Goal: Task Accomplishment & Management: Complete application form

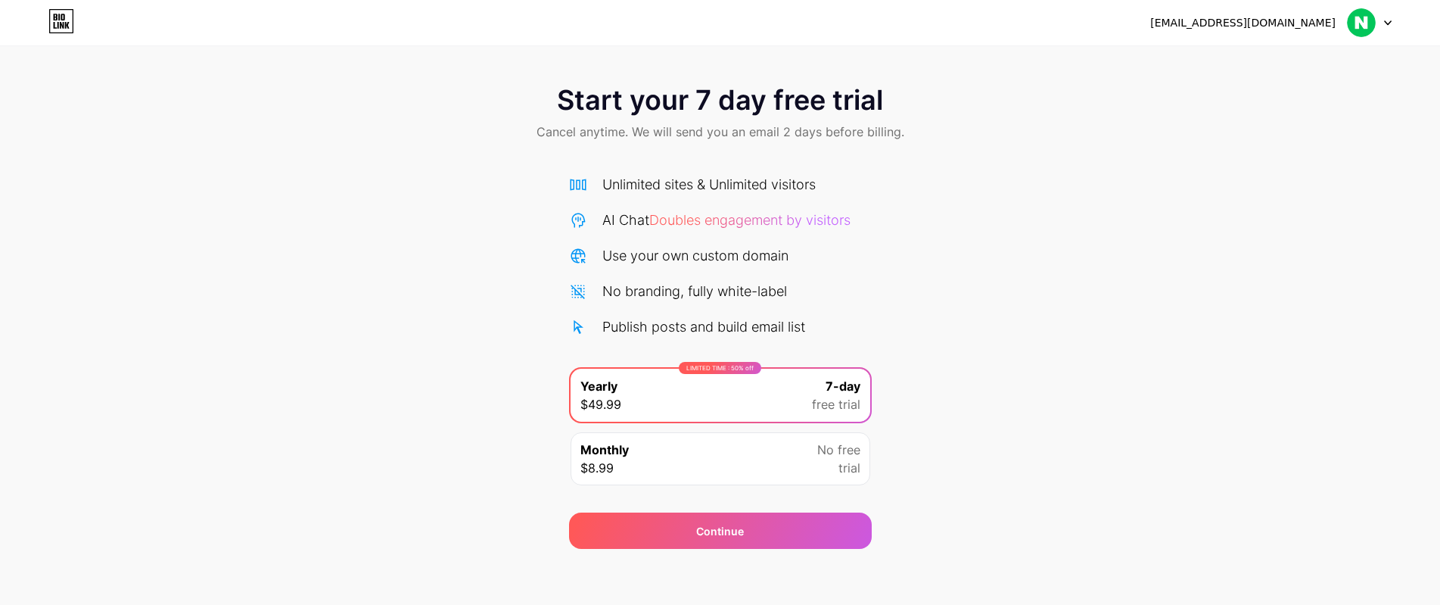
click at [1046, 304] on div "Start your 7 day free trial Cancel anytime. We will send you an email 2 days be…" at bounding box center [720, 309] width 1440 height 479
click at [1046, 229] on div "Start your 7 day free trial Cancel anytime. We will send you an email 2 days be…" at bounding box center [720, 309] width 1440 height 479
click at [791, 95] on span "Start your 7 day free trial" at bounding box center [720, 100] width 326 height 30
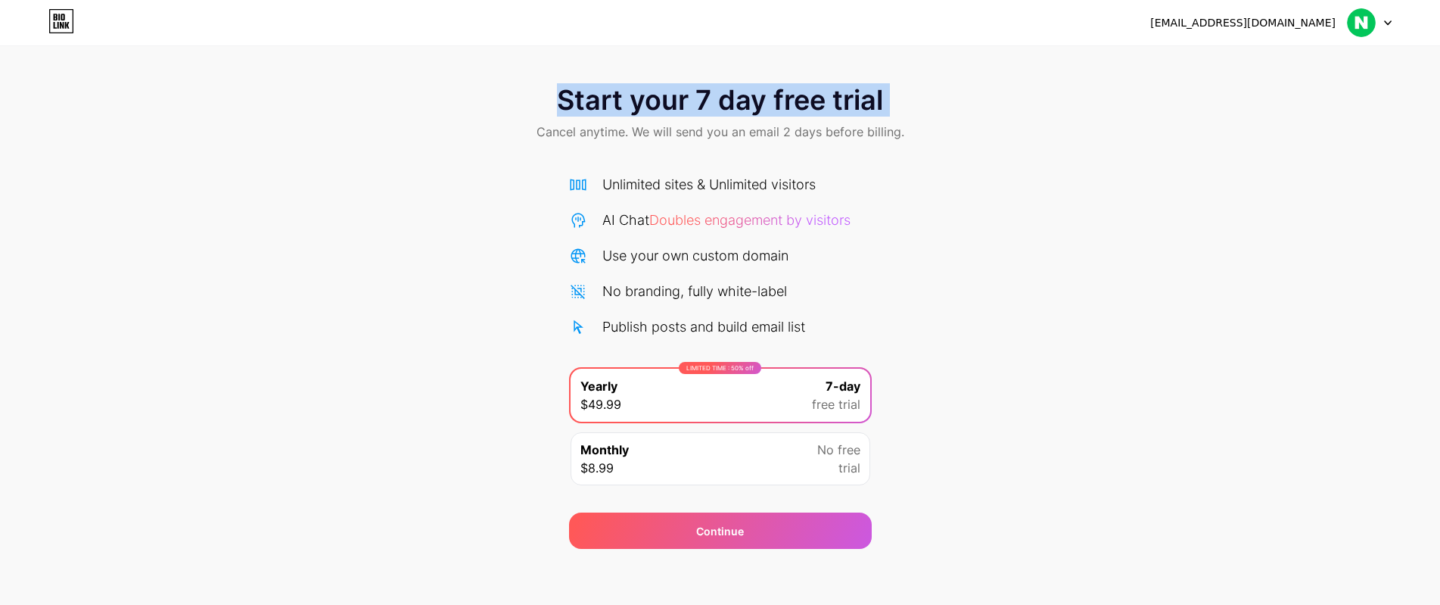
click at [791, 95] on span "Start your 7 day free trial" at bounding box center [720, 100] width 326 height 30
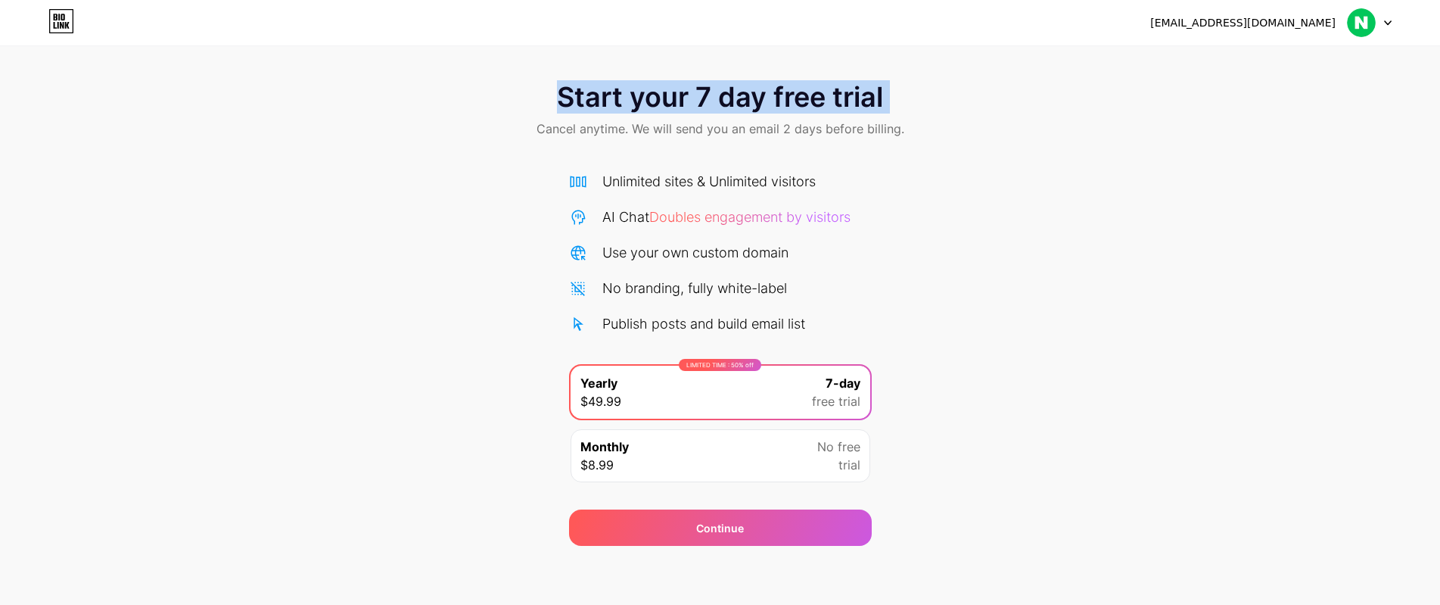
scroll to position [5, 0]
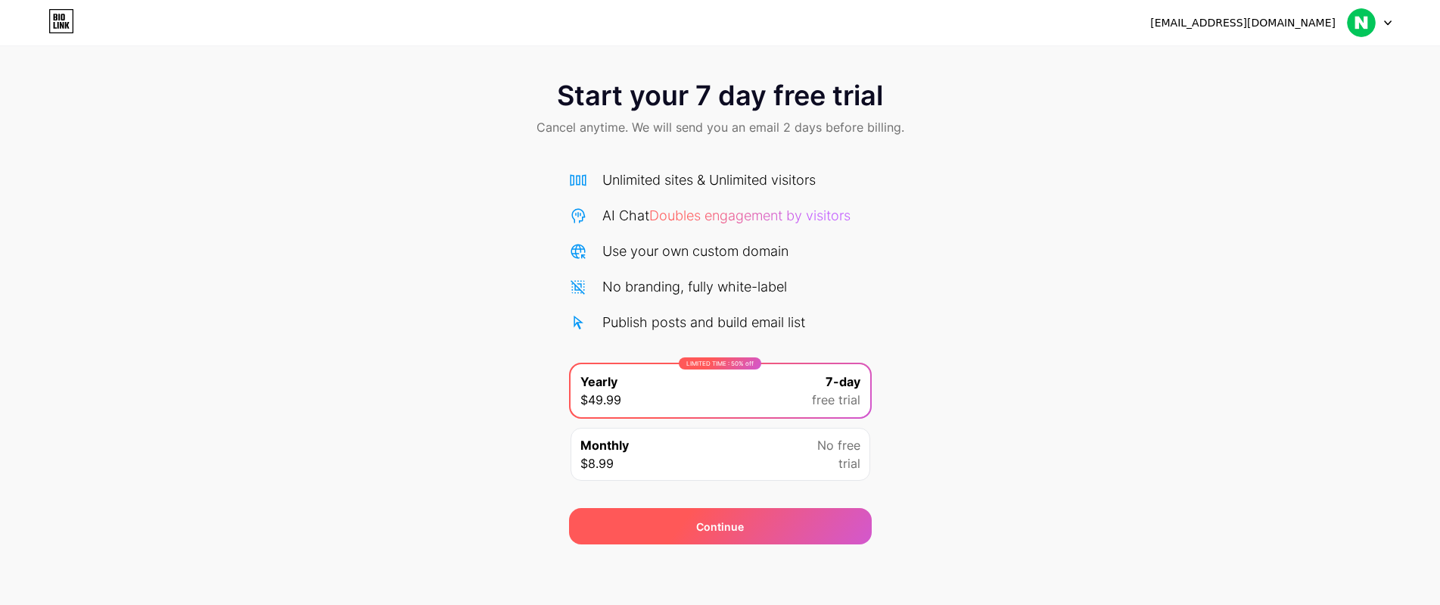
click at [774, 533] on div "Continue" at bounding box center [720, 526] width 303 height 36
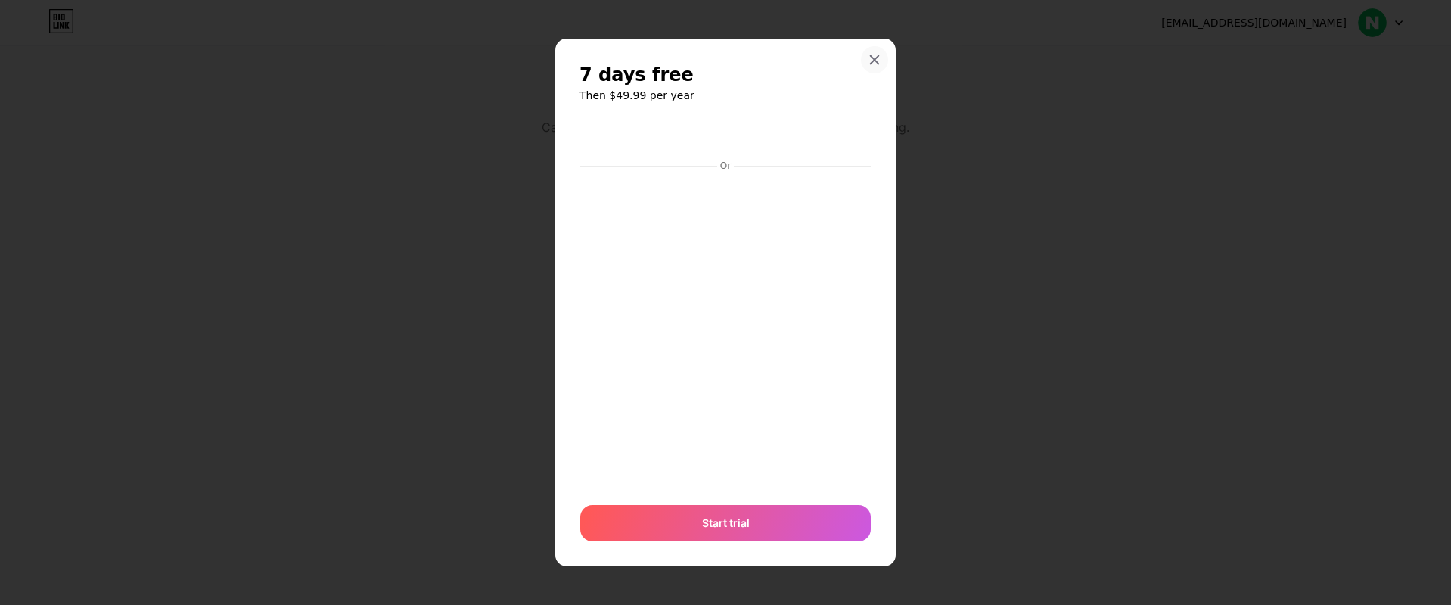
click at [873, 58] on icon at bounding box center [875, 60] width 12 height 12
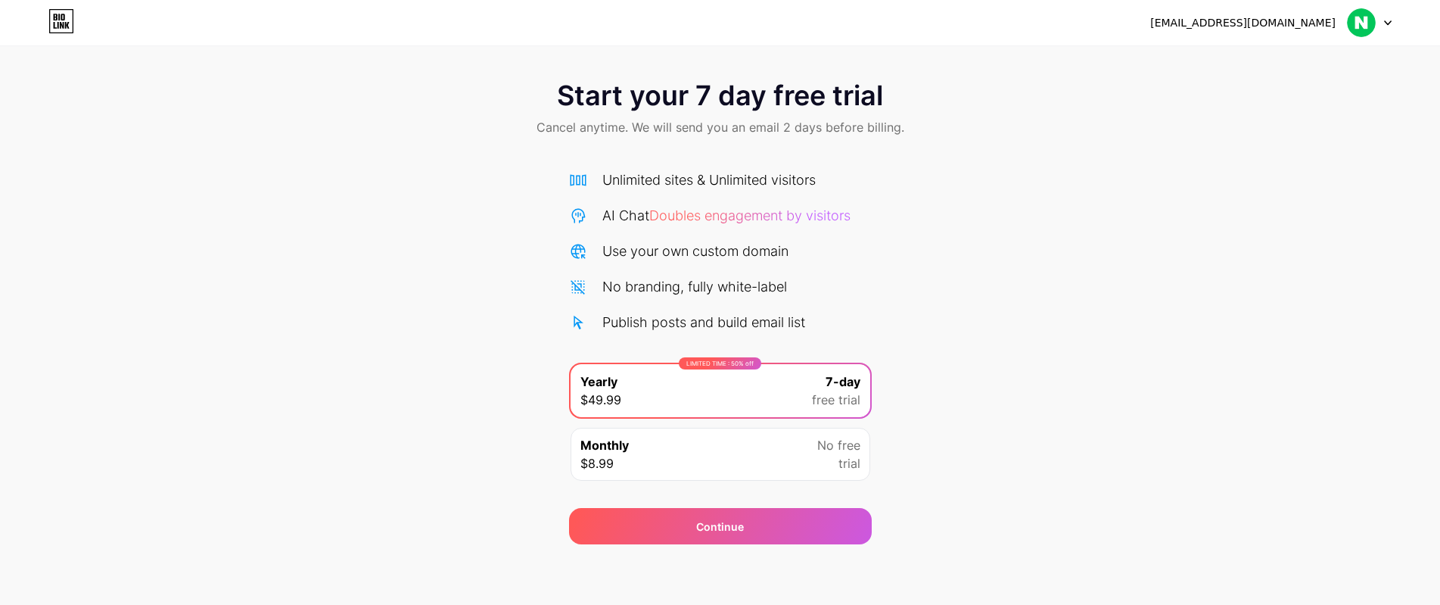
click at [723, 179] on div "Unlimited sites & Unlimited visitors" at bounding box center [708, 179] width 213 height 20
click at [801, 133] on span "Cancel anytime. We will send you an email 2 days before billing." at bounding box center [720, 127] width 368 height 18
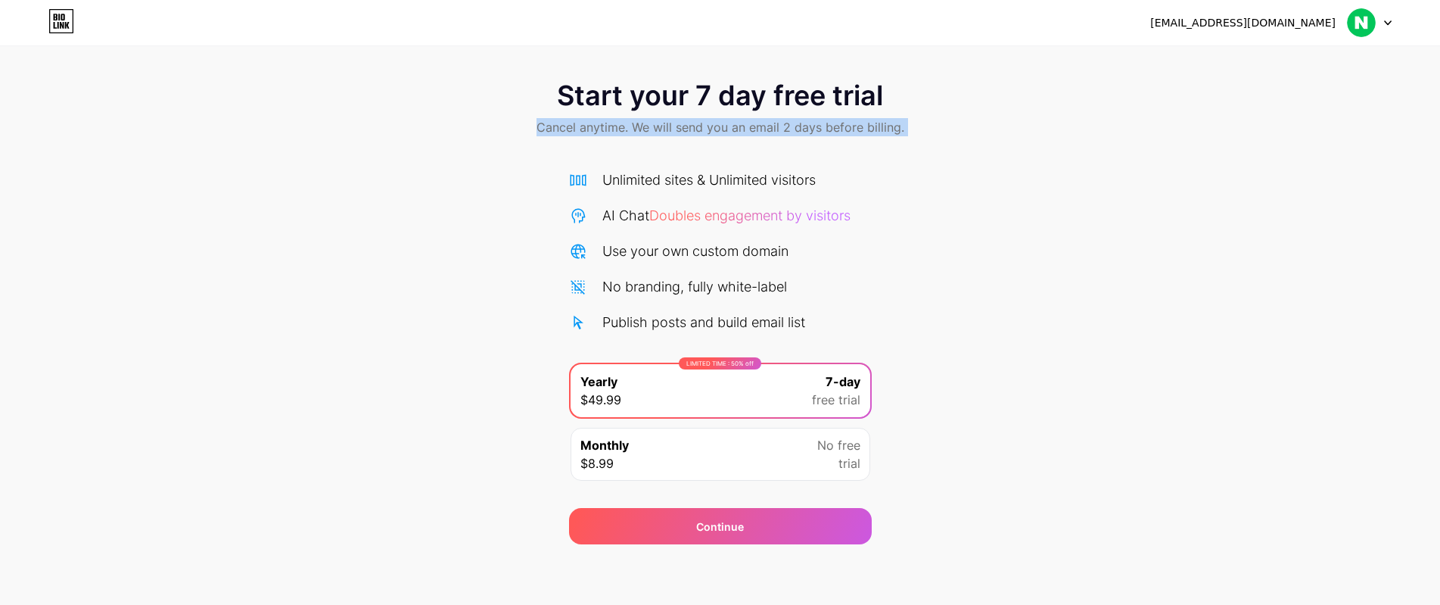
click at [801, 133] on span "Cancel anytime. We will send you an email 2 days before billing." at bounding box center [720, 127] width 368 height 18
click at [1071, 240] on div "Start your 7 day free trial Cancel anytime. We will send you an email 2 days be…" at bounding box center [720, 304] width 1440 height 479
drag, startPoint x: 1073, startPoint y: 174, endPoint x: 1081, endPoint y: 132, distance: 42.4
click at [1081, 132] on div "Start your 7 day free trial Cancel anytime. We will send you an email 2 days be…" at bounding box center [720, 109] width 1440 height 89
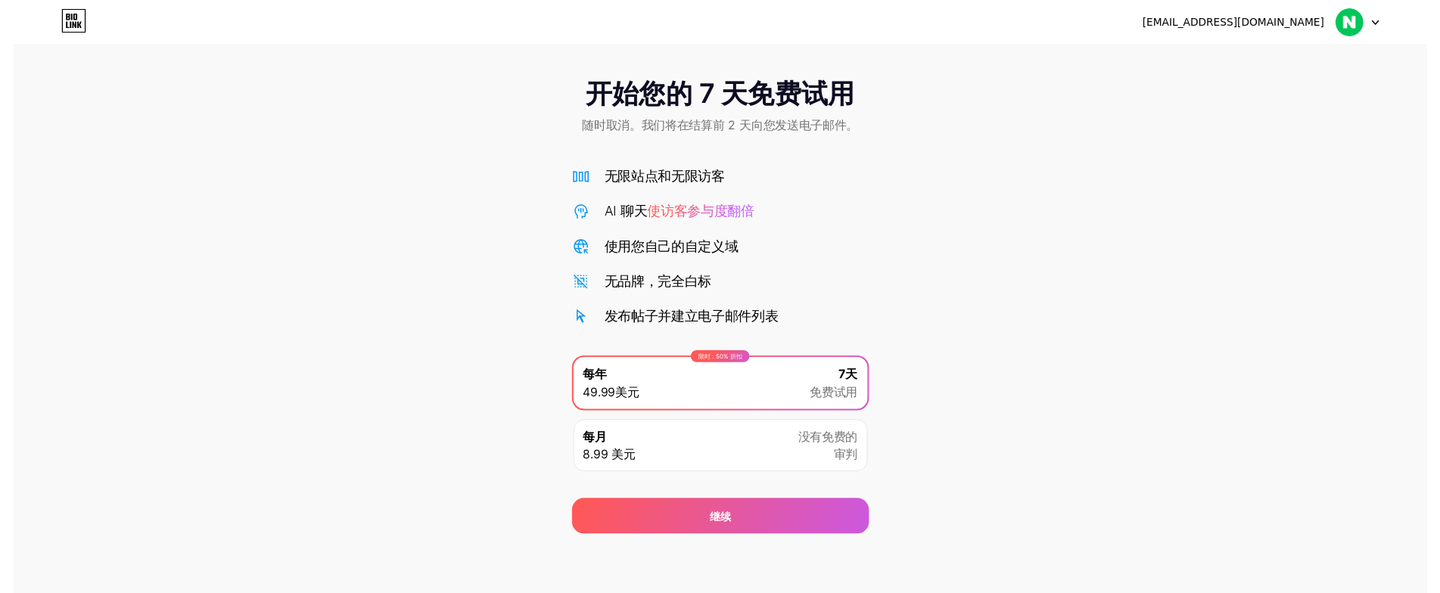
scroll to position [0, 0]
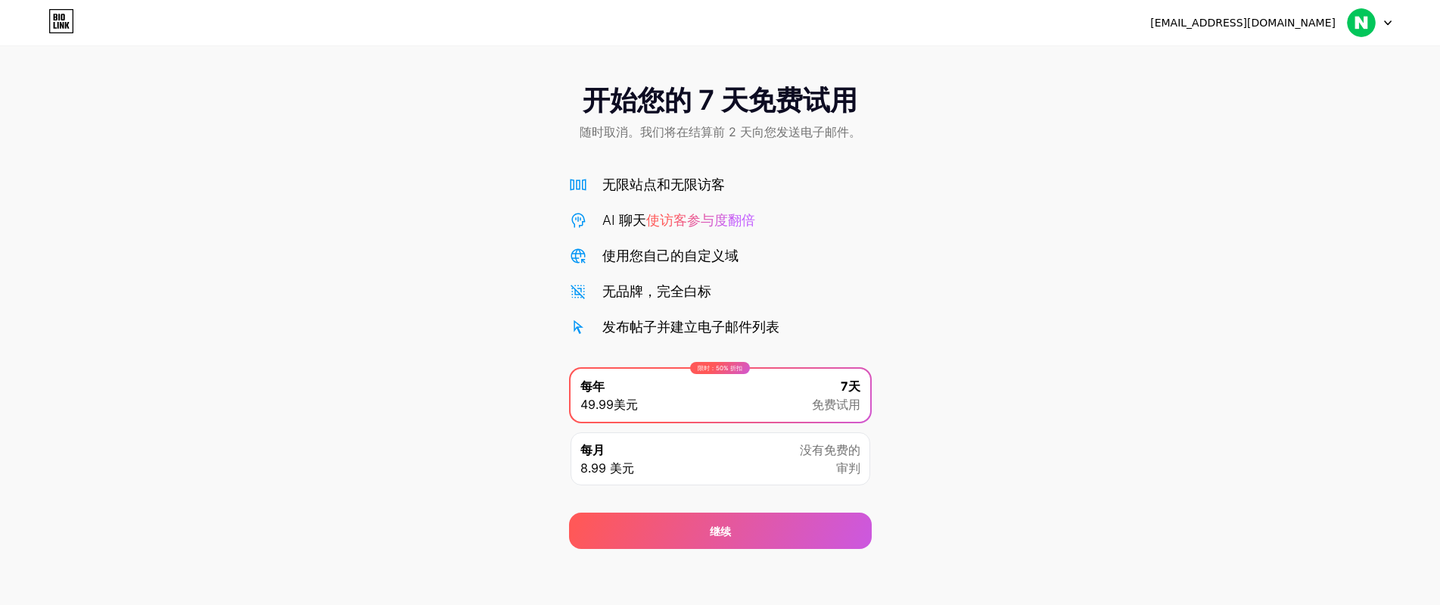
click at [1359, 26] on img at bounding box center [1361, 22] width 29 height 29
click at [1228, 63] on font "登出" at bounding box center [1228, 61] width 21 height 13
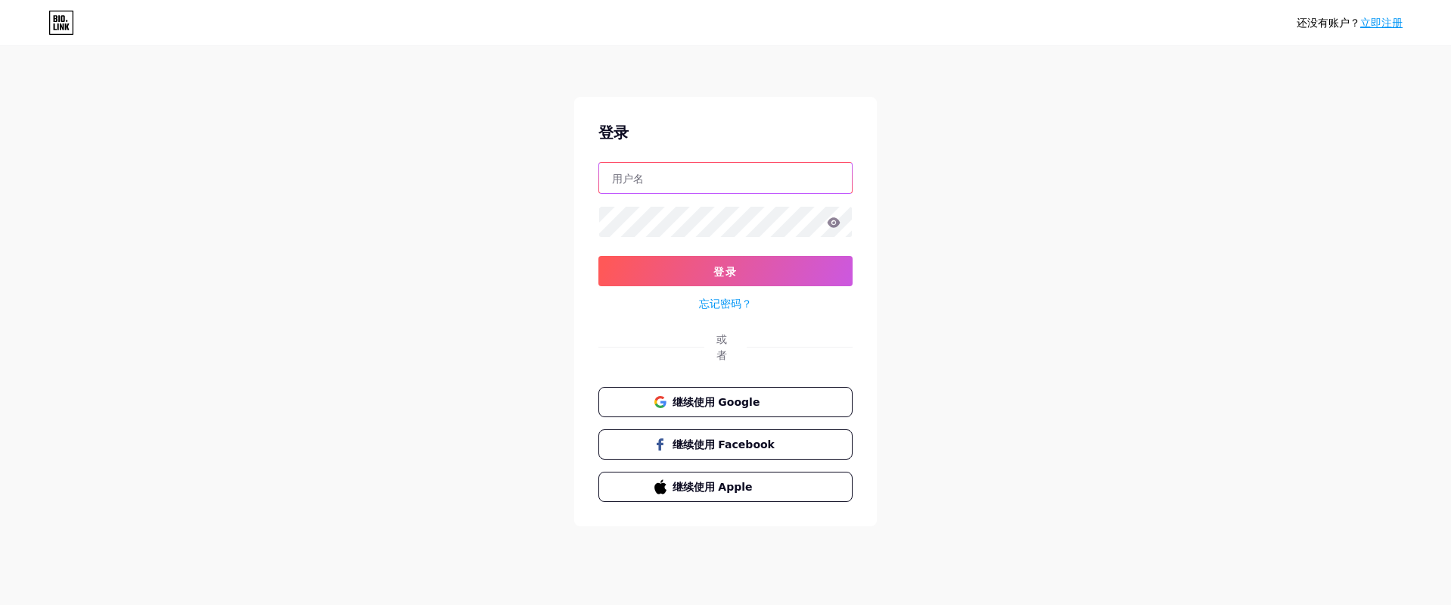
type input "[EMAIL_ADDRESS][DOMAIN_NAME]"
click at [1381, 29] on font "立即注册" at bounding box center [1381, 23] width 42 height 12
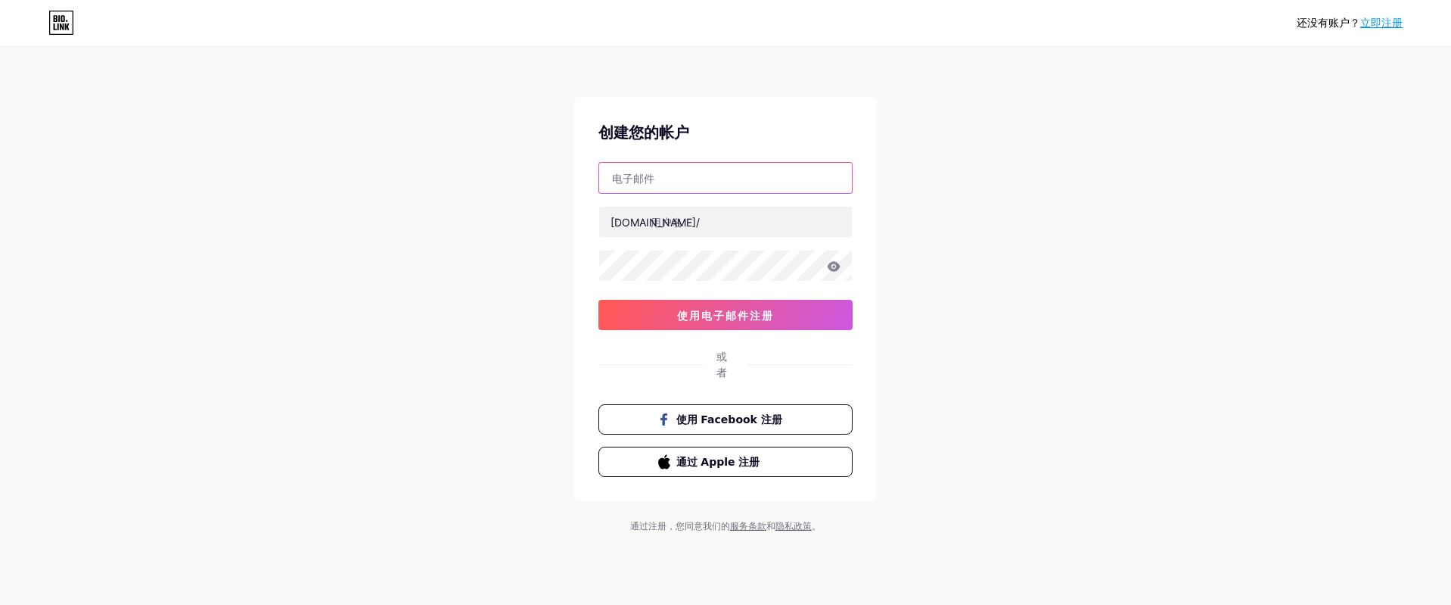
click at [680, 185] on input "text" at bounding box center [725, 178] width 253 height 30
click at [1068, 225] on div "还没有账户？ 立即注册 创建您的帐户 [DOMAIN_NAME]/ 使用电子邮件注册 或者 使用 Facebook 注册 通过 Apple 注册 通过注册，您…" at bounding box center [725, 290] width 1451 height 581
click at [704, 174] on input "text" at bounding box center [725, 178] width 253 height 30
paste input "McQkihgZYggh"
type input "[EMAIL_ADDRESS][DOMAIN_NAME]"
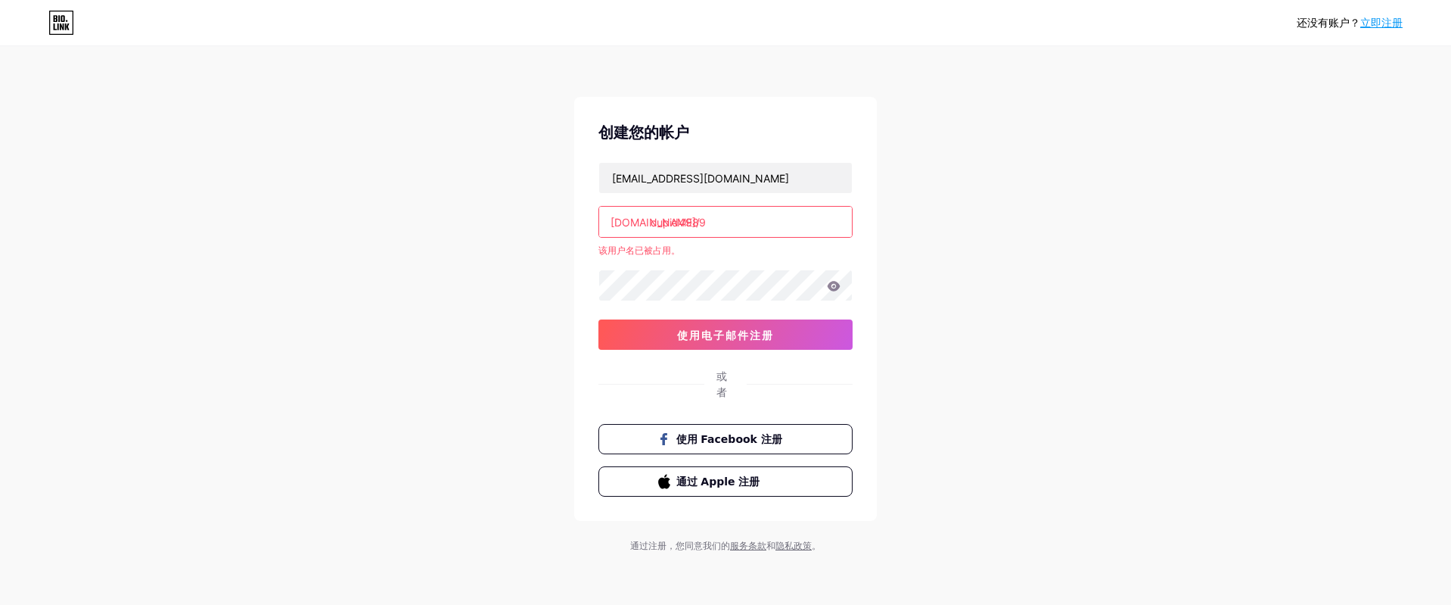
click at [726, 216] on input "cupid4989" at bounding box center [725, 222] width 253 height 30
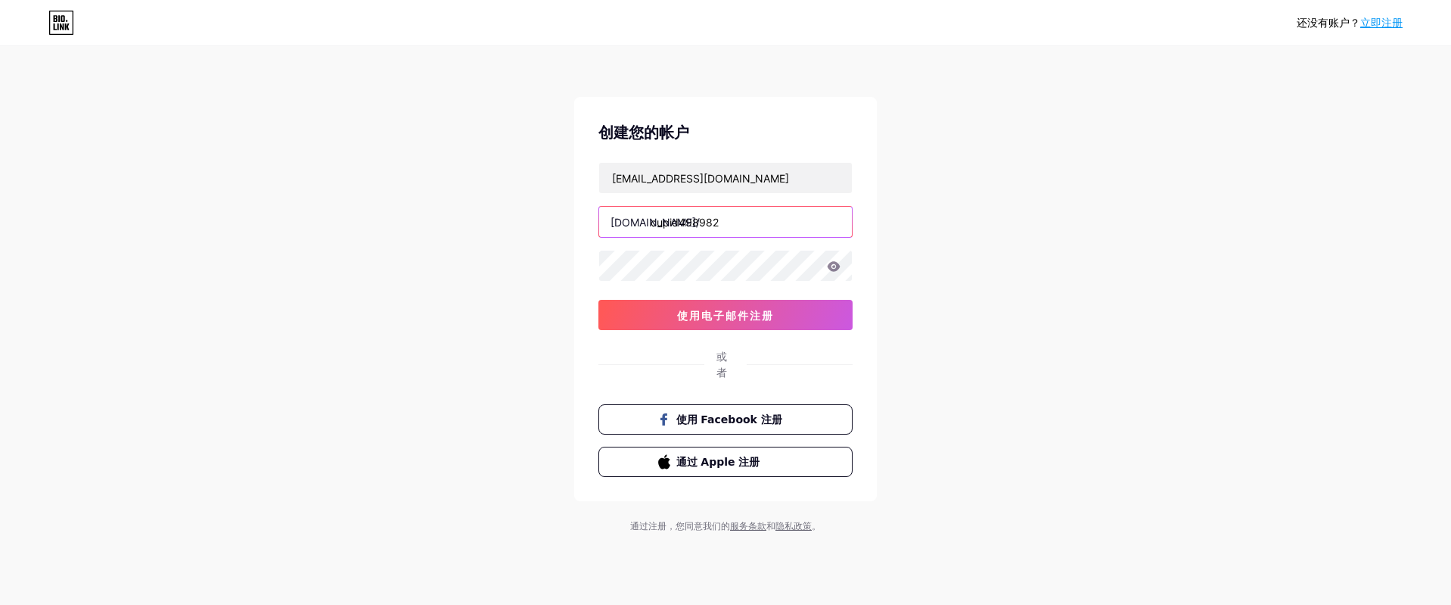
type input "cupid498982"
click at [1081, 205] on div "还没有账户？ 立即注册 创建您的帐户 [EMAIL_ADDRESS][DOMAIN_NAME] [DOMAIN_NAME]/ cupid498982 0cAF…" at bounding box center [725, 290] width 1451 height 581
click at [703, 314] on font "使用电子邮件注册" at bounding box center [725, 315] width 97 height 13
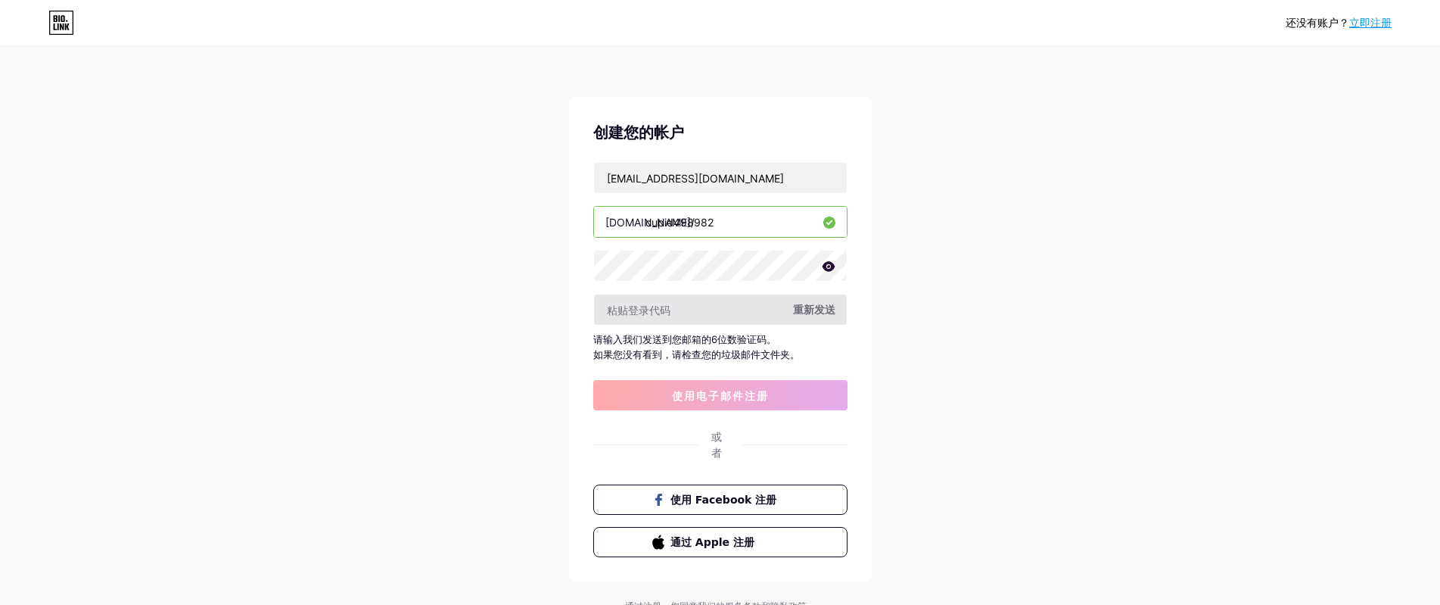
click at [698, 322] on input "text" at bounding box center [720, 309] width 253 height 30
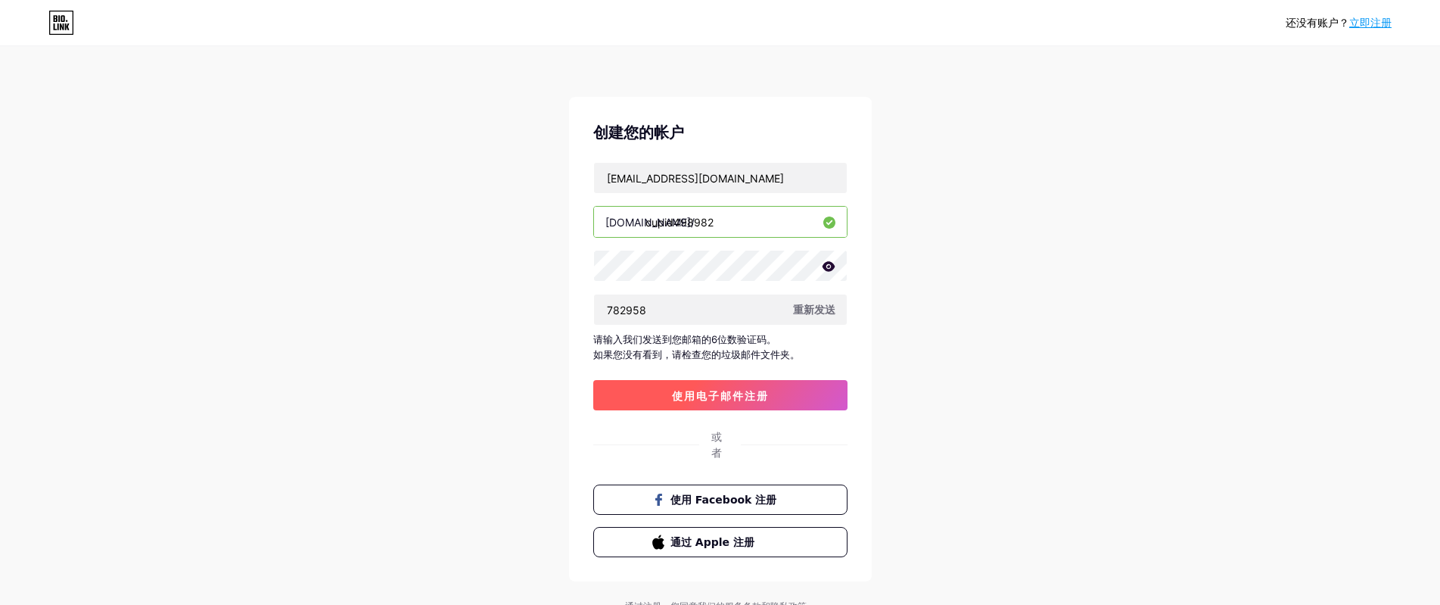
type input "782958"
click at [741, 397] on font "使用电子邮件注册" at bounding box center [720, 395] width 97 height 13
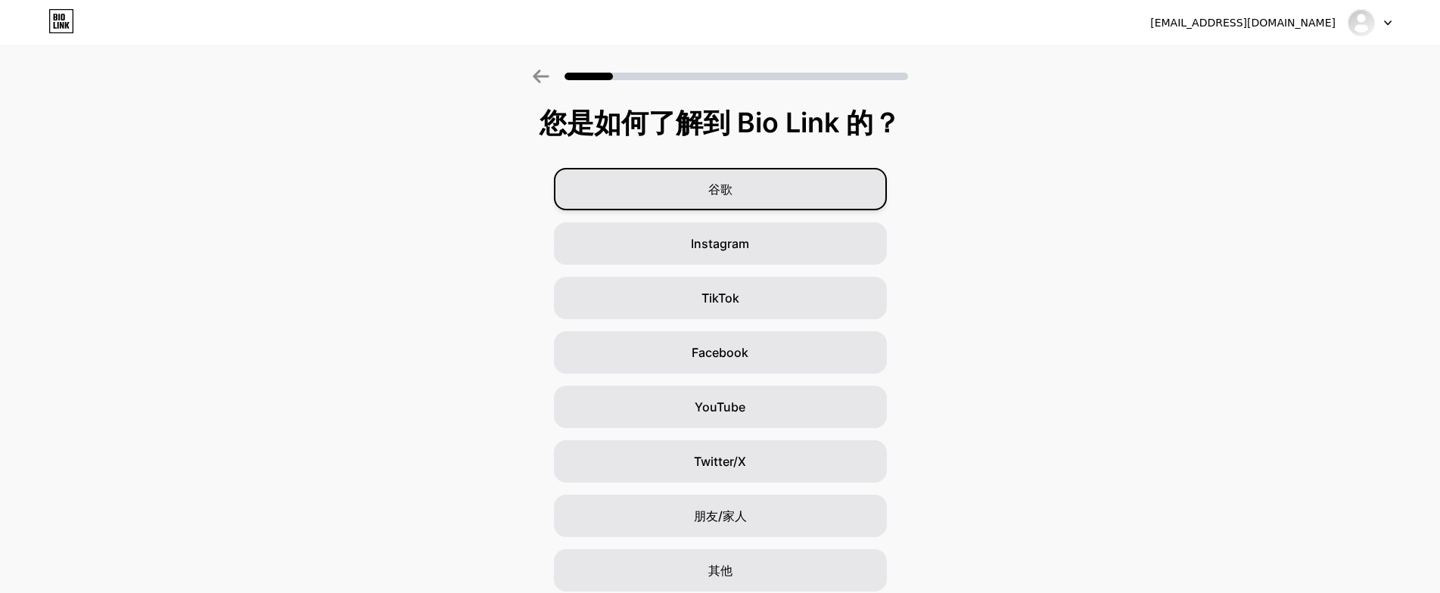
click at [785, 197] on div "谷歌" at bounding box center [720, 189] width 333 height 42
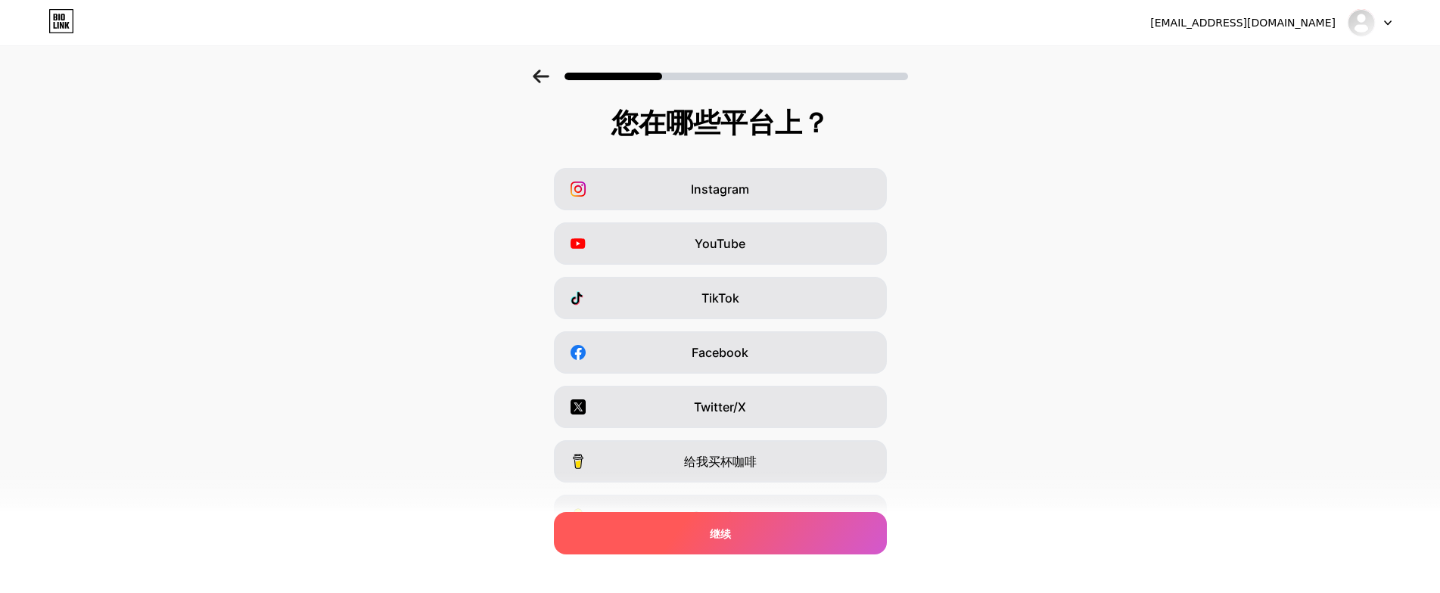
click at [778, 538] on div "继续" at bounding box center [720, 533] width 333 height 42
click at [781, 538] on div "继续" at bounding box center [720, 533] width 333 height 42
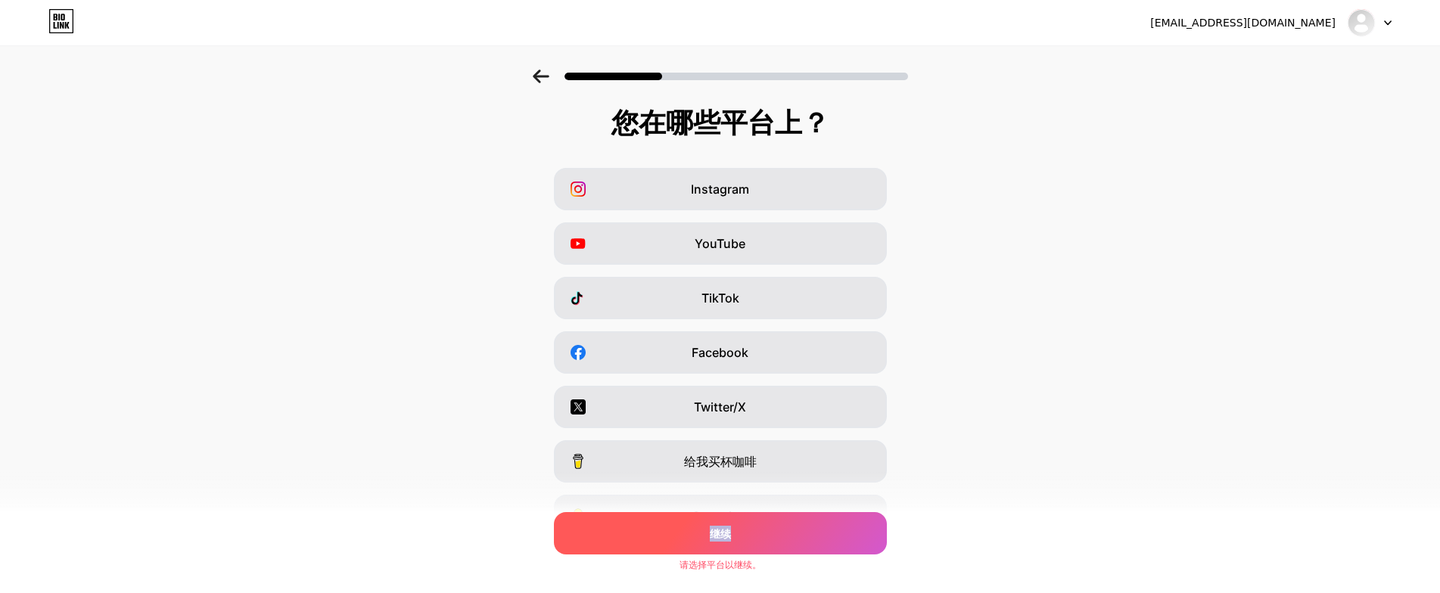
click at [781, 538] on div "继续" at bounding box center [720, 533] width 333 height 42
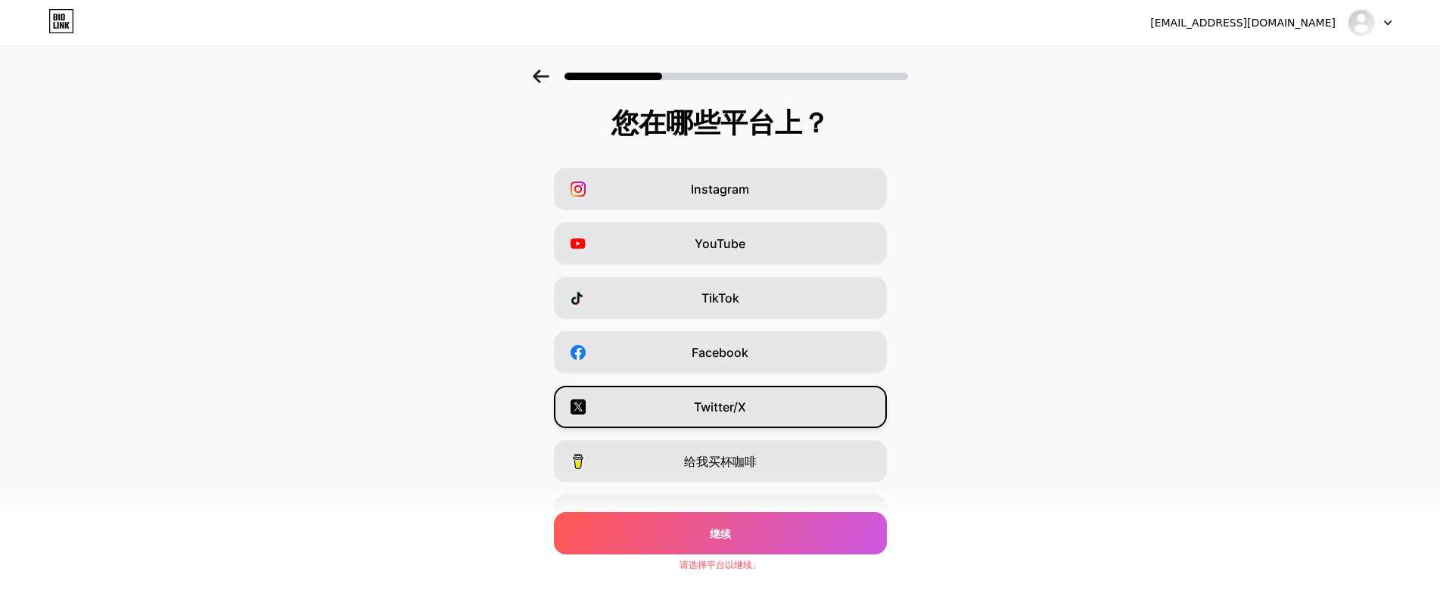
click at [738, 412] on font "Twitter/X" at bounding box center [720, 406] width 52 height 15
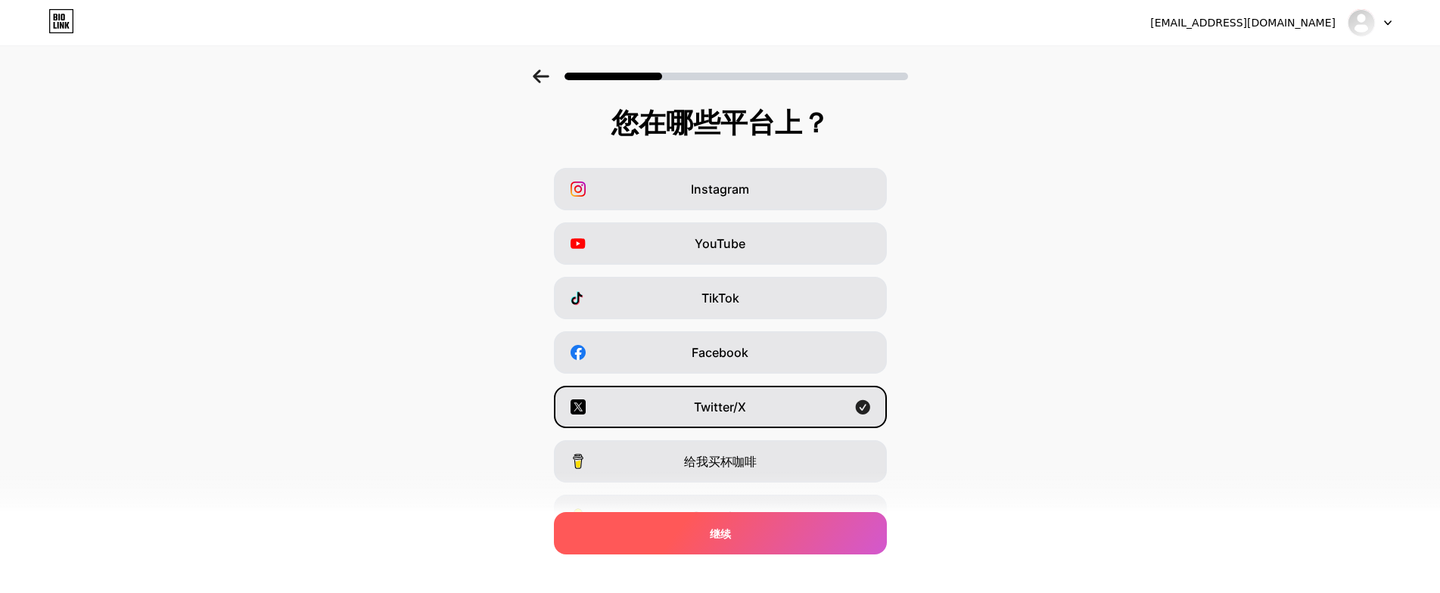
click at [751, 537] on div "继续" at bounding box center [720, 533] width 333 height 42
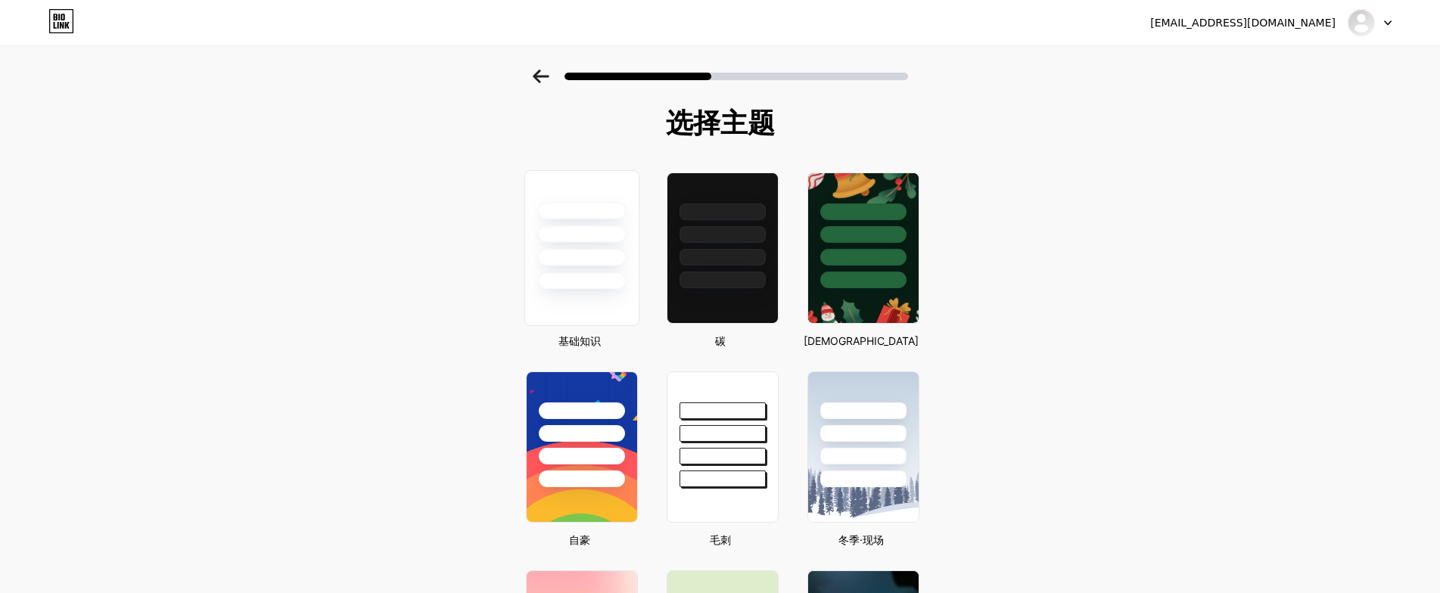
click at [611, 275] on div at bounding box center [581, 280] width 89 height 17
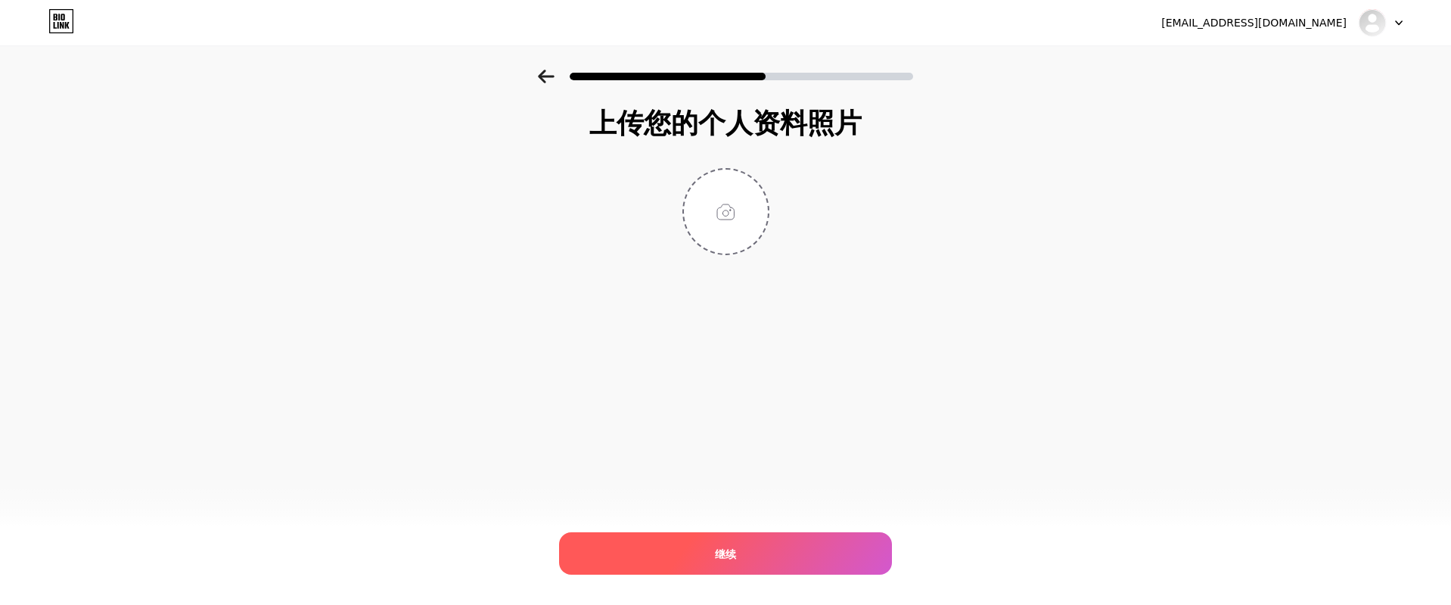
click at [754, 564] on div "继续" at bounding box center [725, 553] width 333 height 42
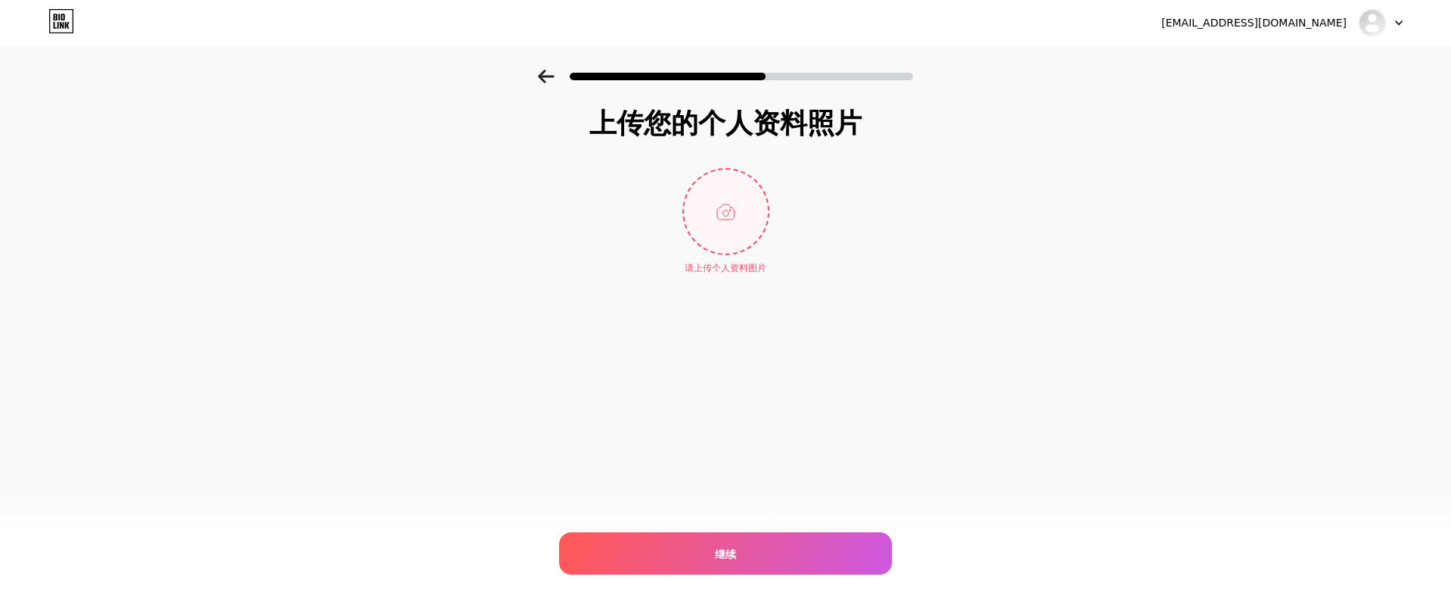
click at [741, 197] on input "file" at bounding box center [726, 211] width 84 height 84
type input "C:\fakepath\channels4_profile.jpg"
click at [1395, 26] on div at bounding box center [1381, 22] width 44 height 27
click at [953, 383] on div "[EMAIL_ADDRESS][DOMAIN_NAME] 登出 链接已复制 上传您的个人资料照片 请上传个人资料图片 继续" at bounding box center [725, 302] width 1451 height 605
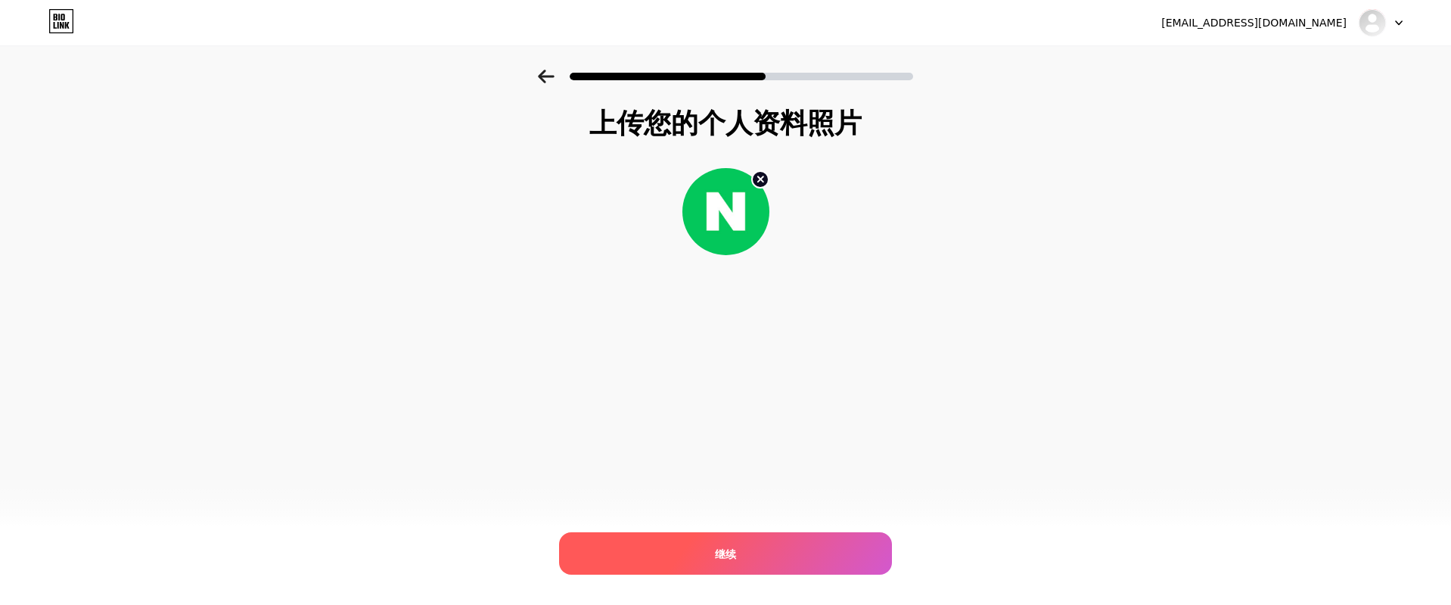
click at [745, 559] on div "继续" at bounding box center [725, 553] width 333 height 42
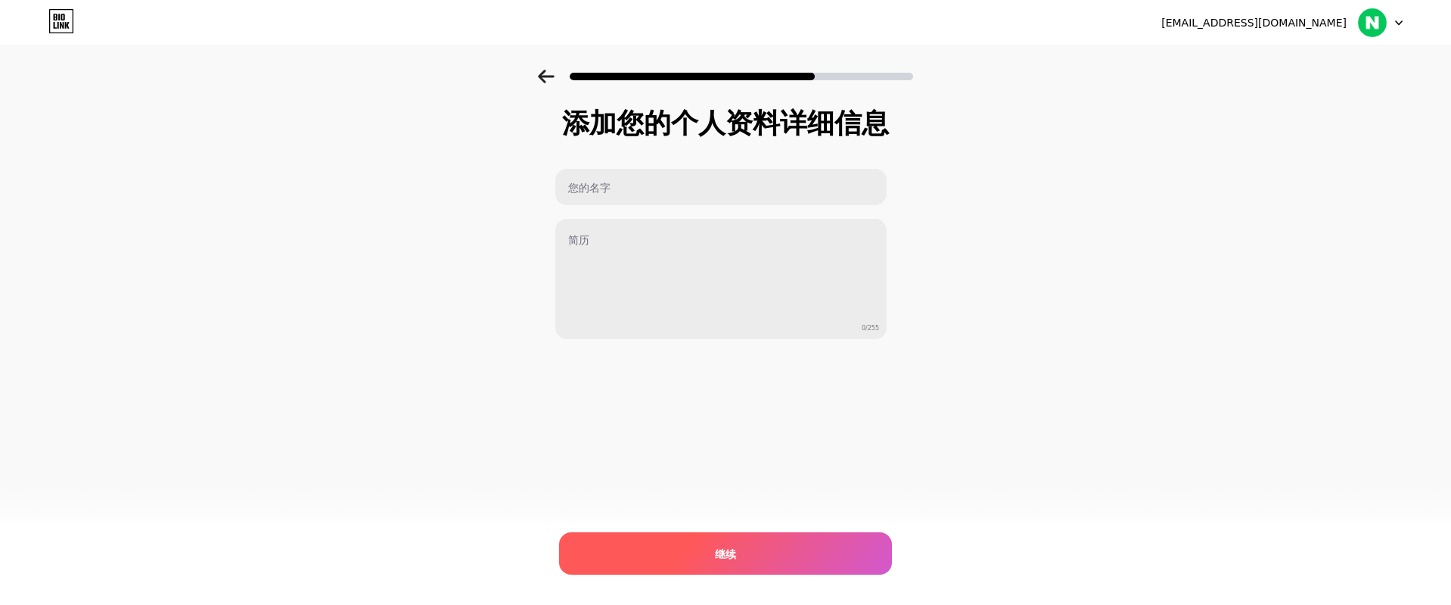
click at [734, 564] on div "继续" at bounding box center [725, 553] width 333 height 42
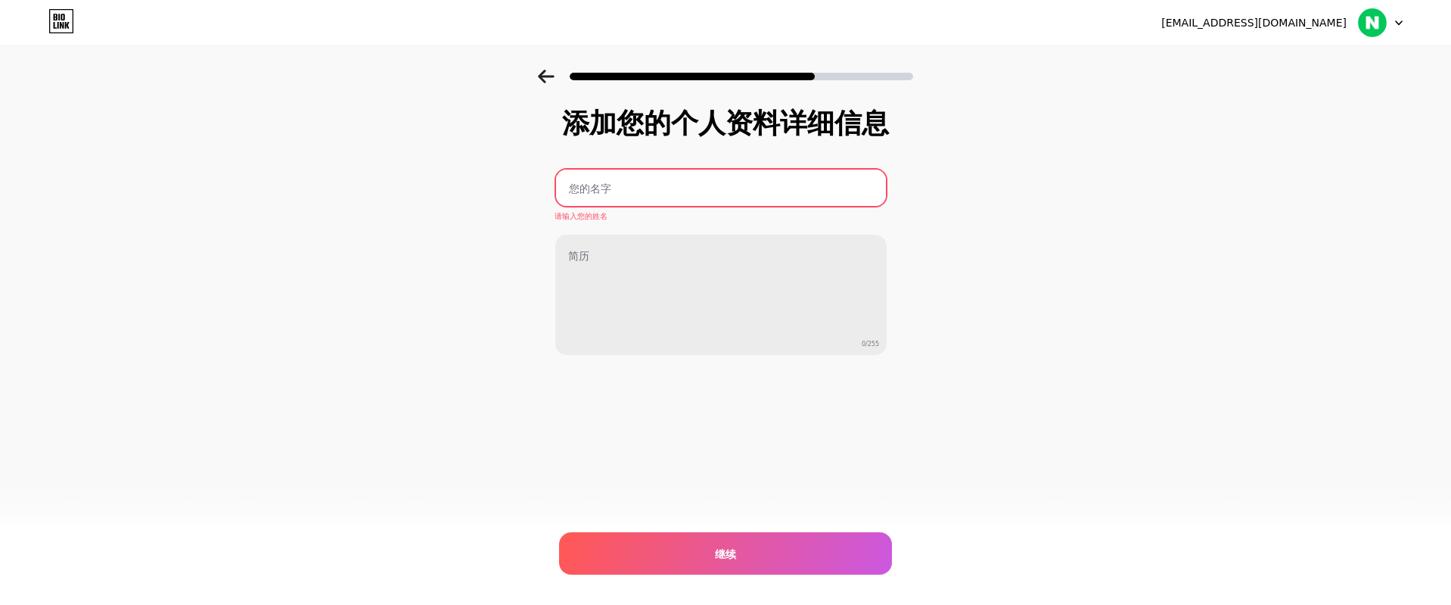
click at [682, 192] on input "text" at bounding box center [721, 187] width 330 height 36
type input "네이버판매"
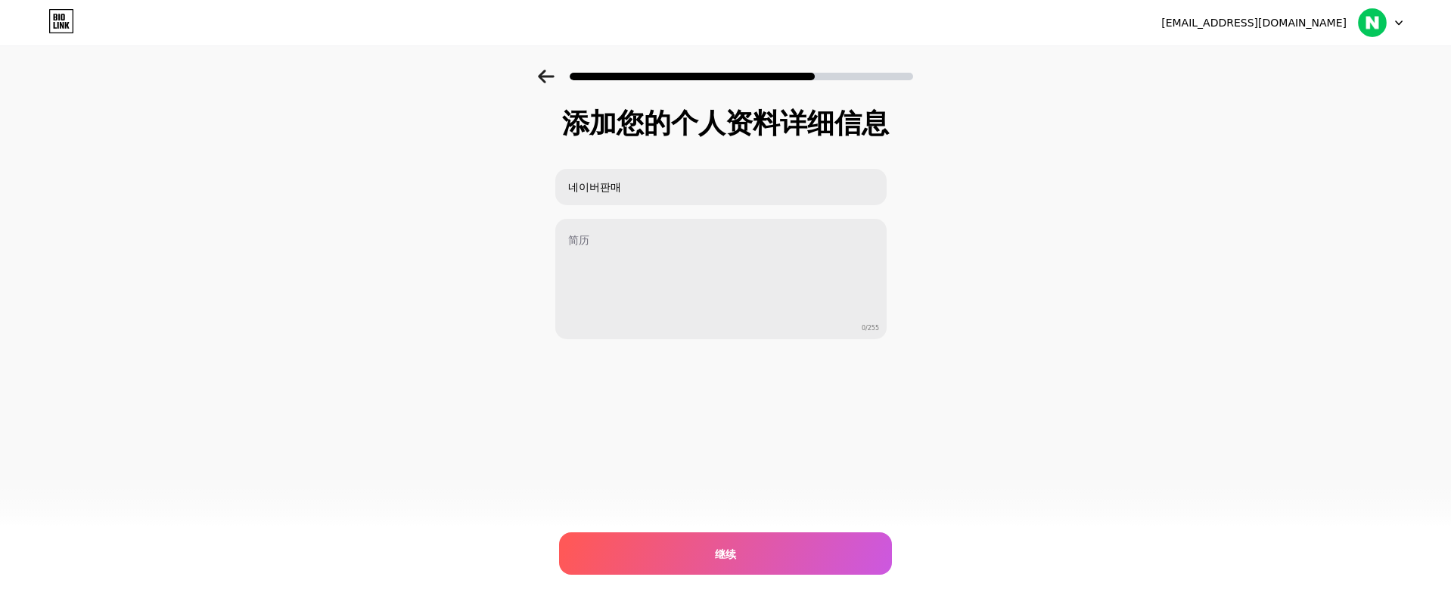
click at [746, 451] on div "[EMAIL_ADDRESS][DOMAIN_NAME] 登出 链接已复制 添加您的个人资料详细信息 네이버판매 0/255 继续 错误" at bounding box center [725, 302] width 1451 height 605
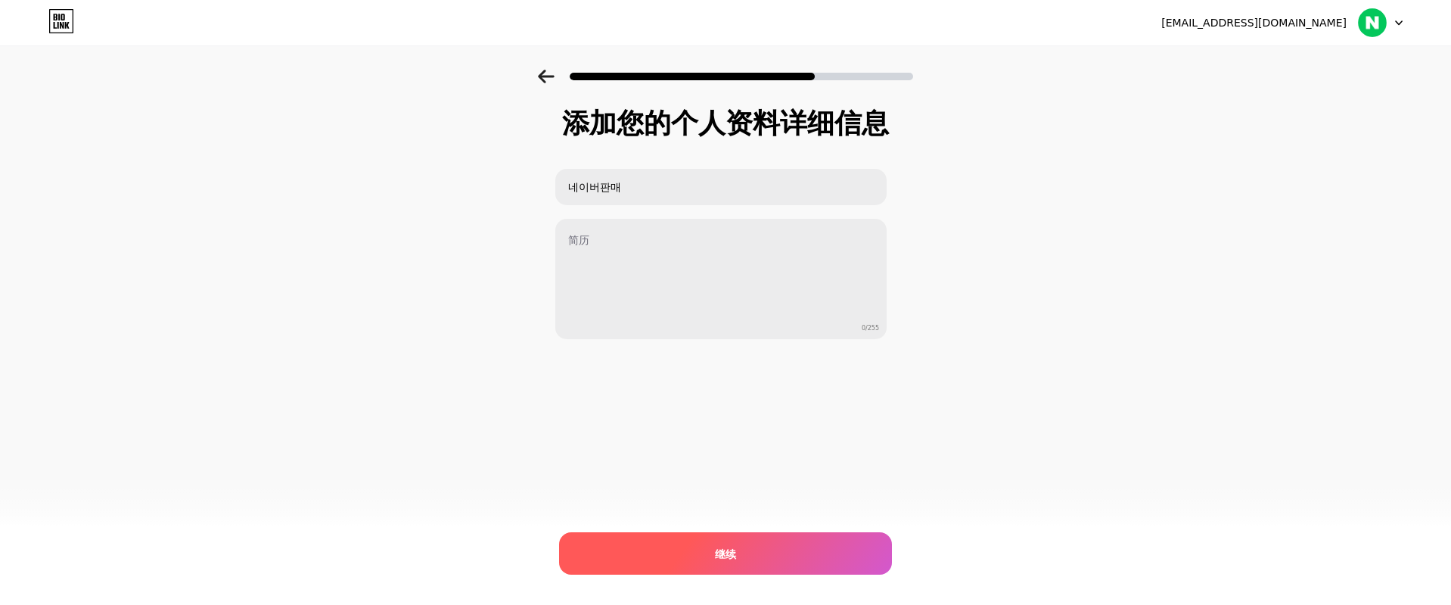
click at [737, 561] on div "继续" at bounding box center [725, 553] width 333 height 42
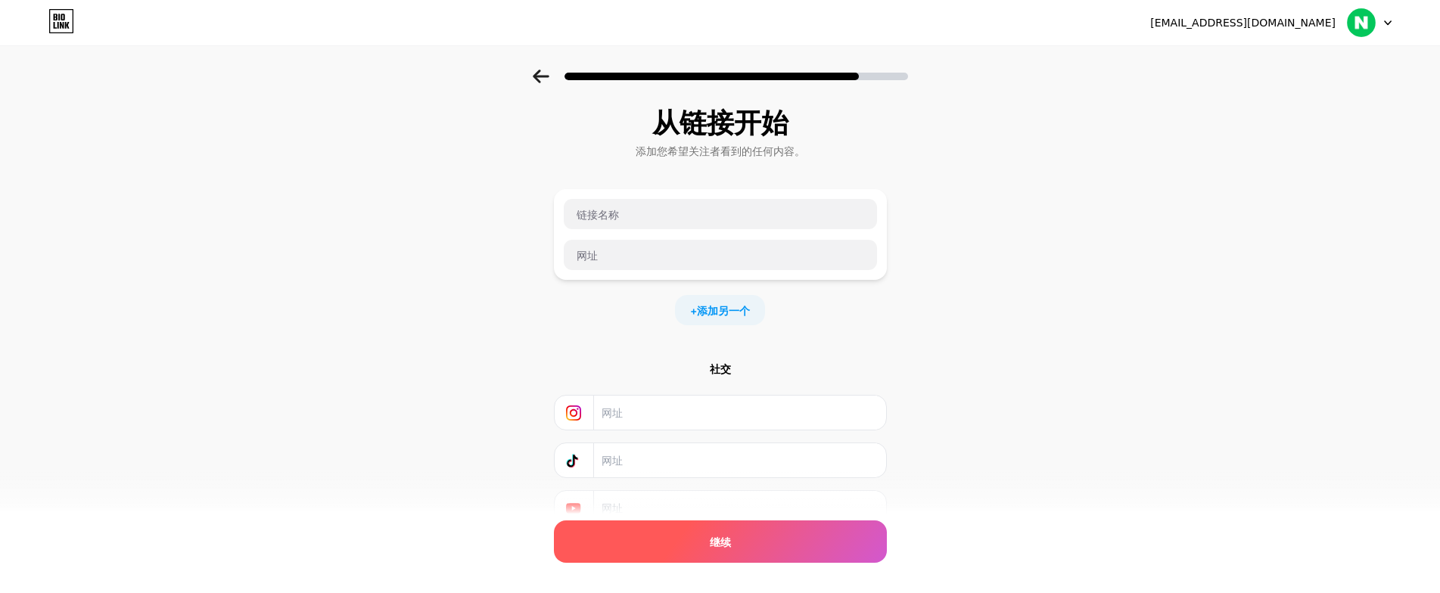
click at [795, 542] on div "继续" at bounding box center [720, 542] width 333 height 42
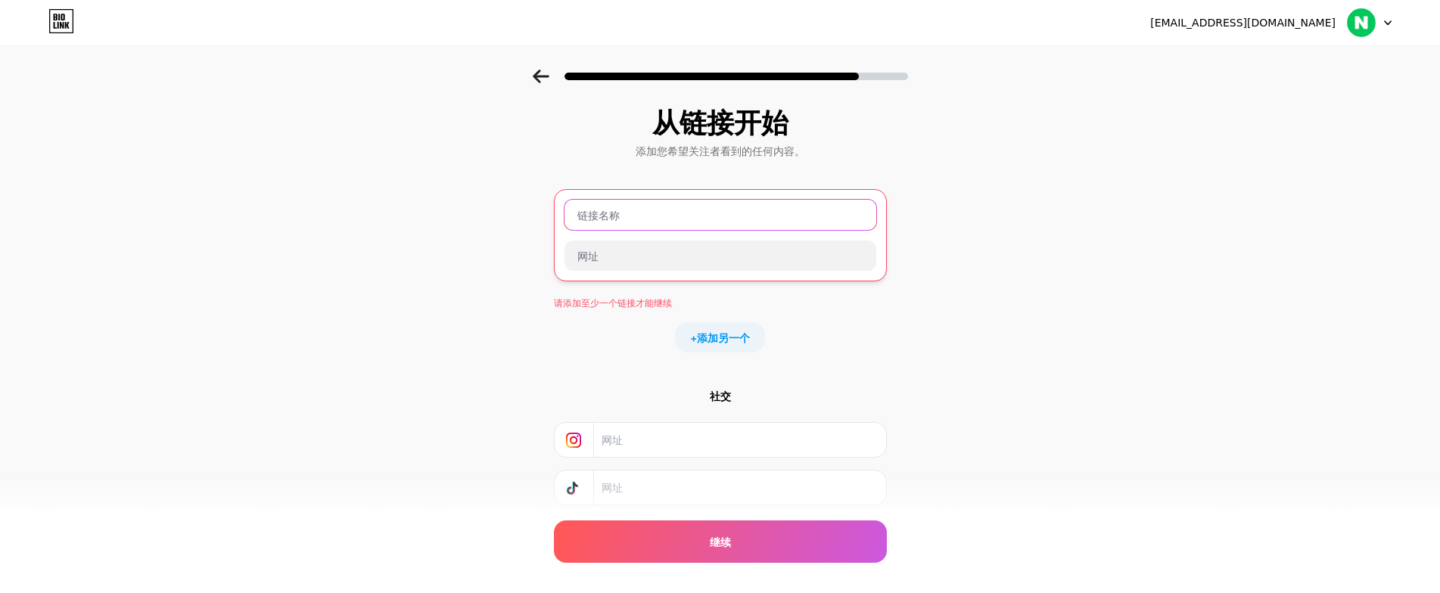
click at [660, 211] on input "text" at bounding box center [720, 215] width 312 height 30
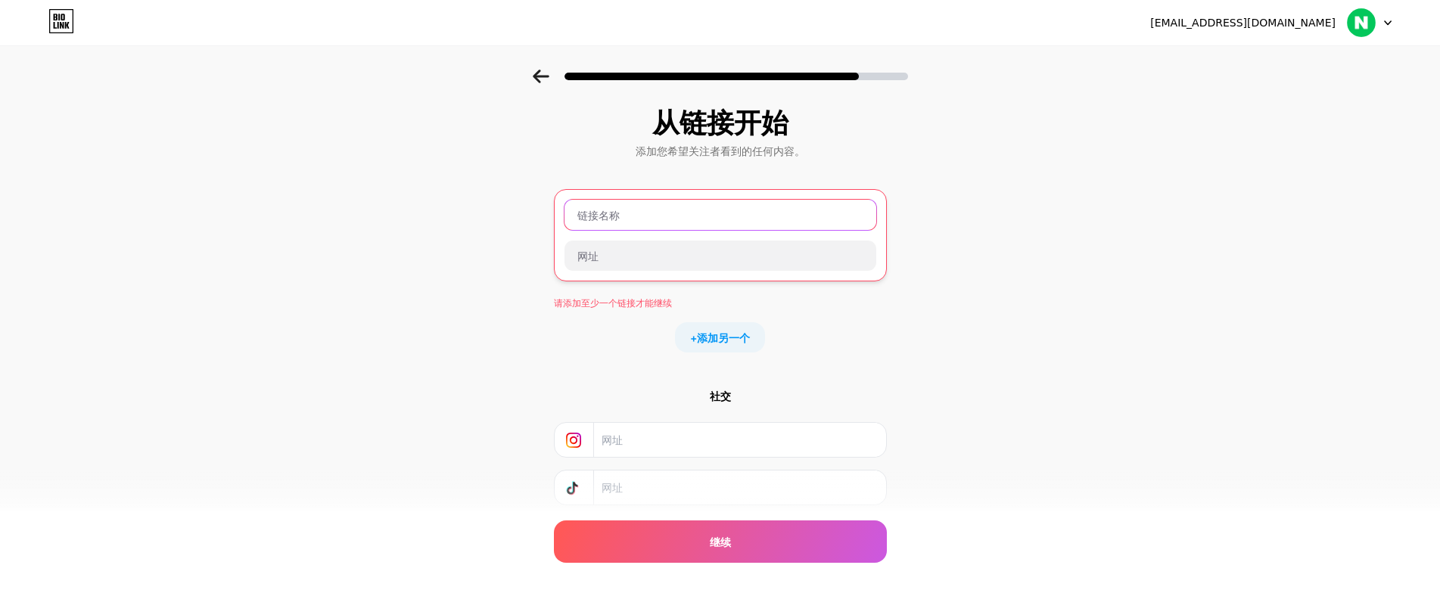
click at [660, 211] on input "text" at bounding box center [720, 215] width 312 height 30
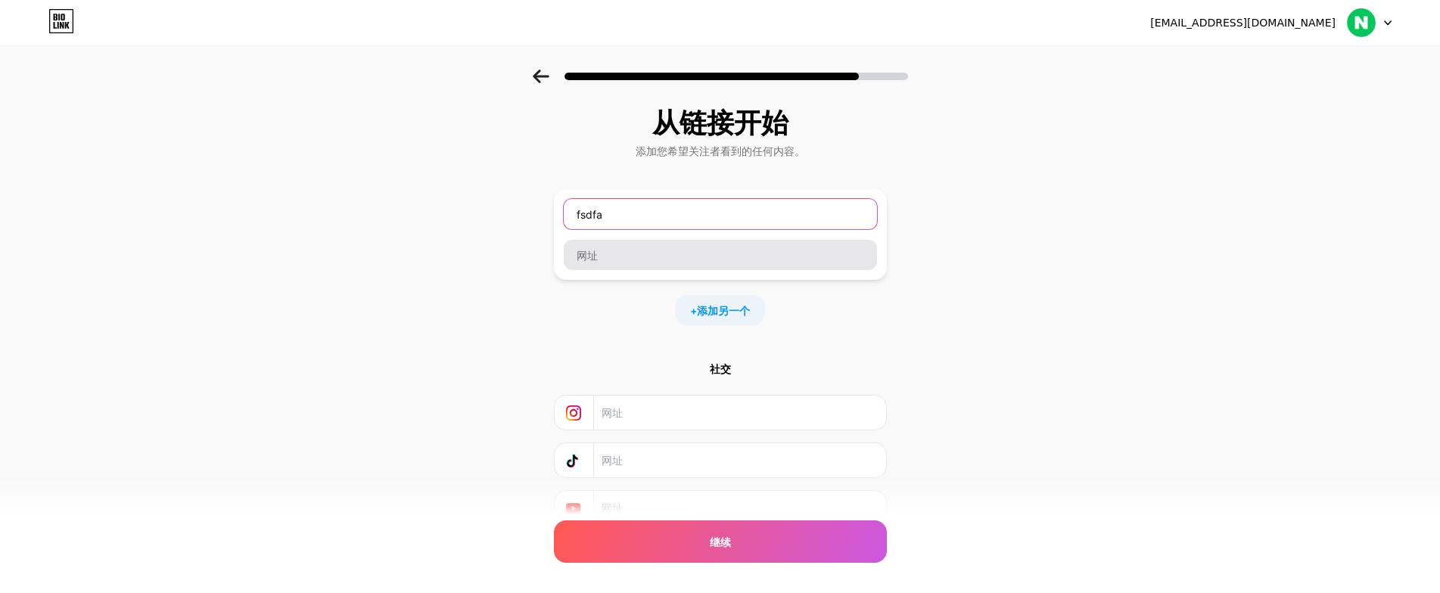
type input "fsdfa"
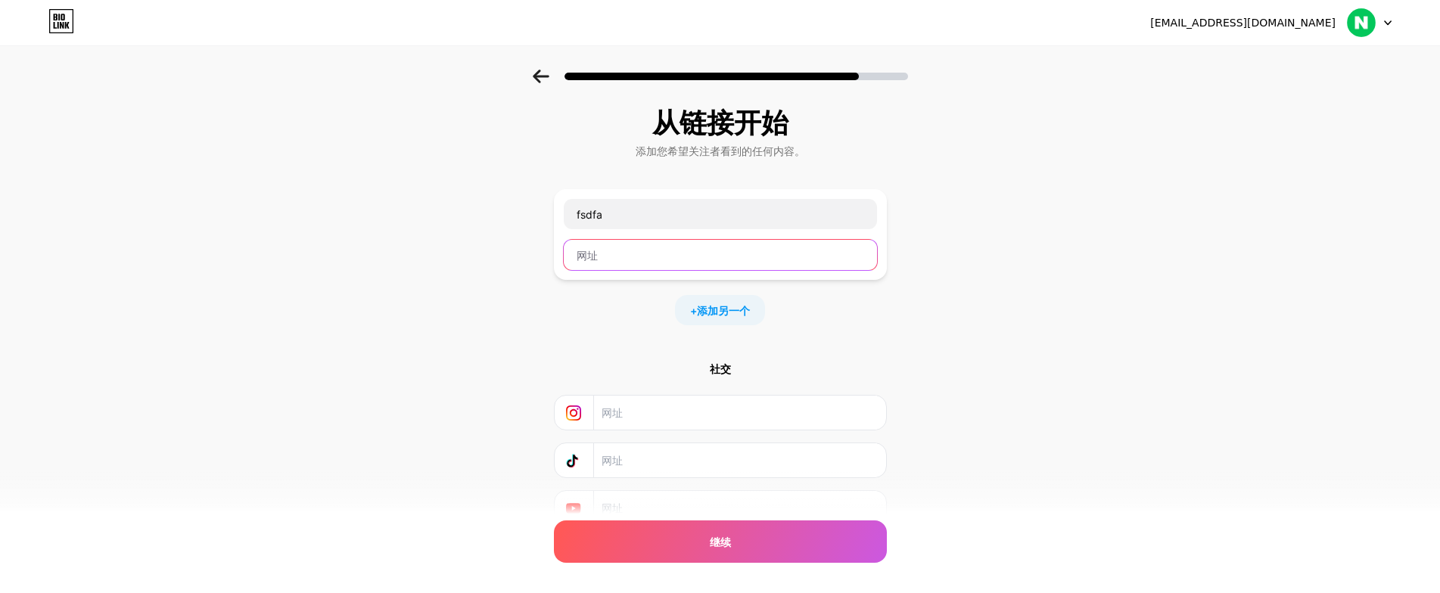
click at [664, 256] on input "text" at bounding box center [720, 255] width 313 height 30
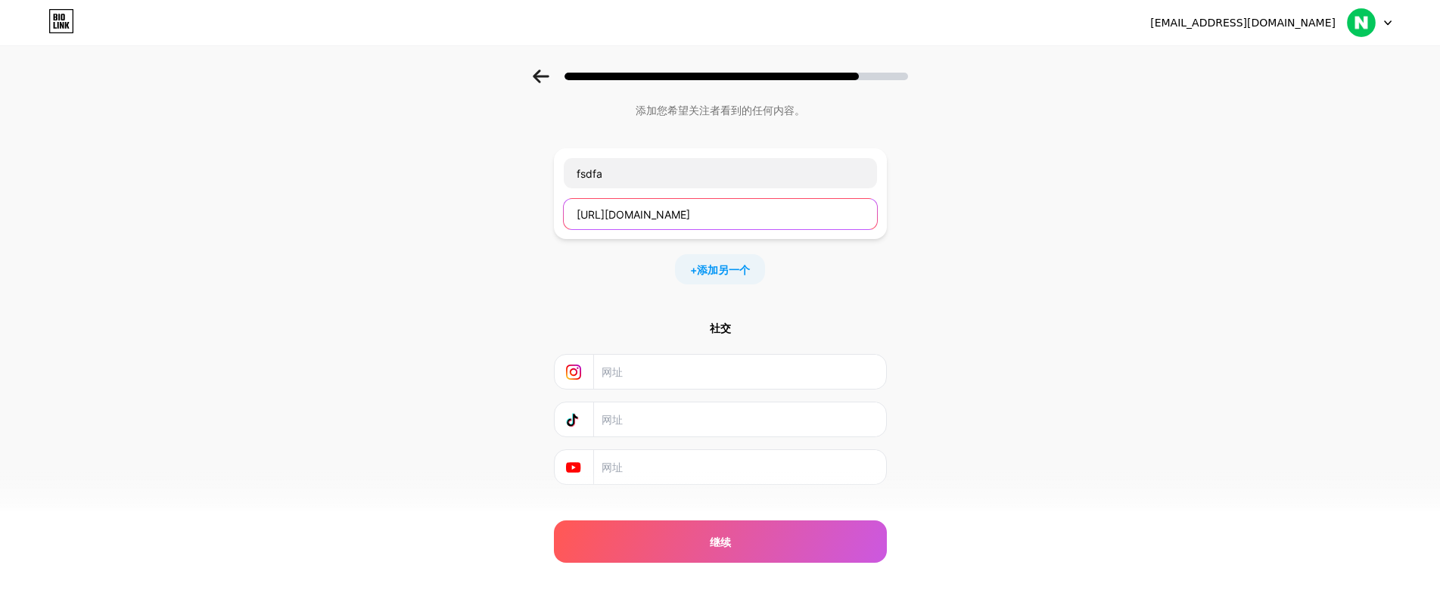
scroll to position [69, 0]
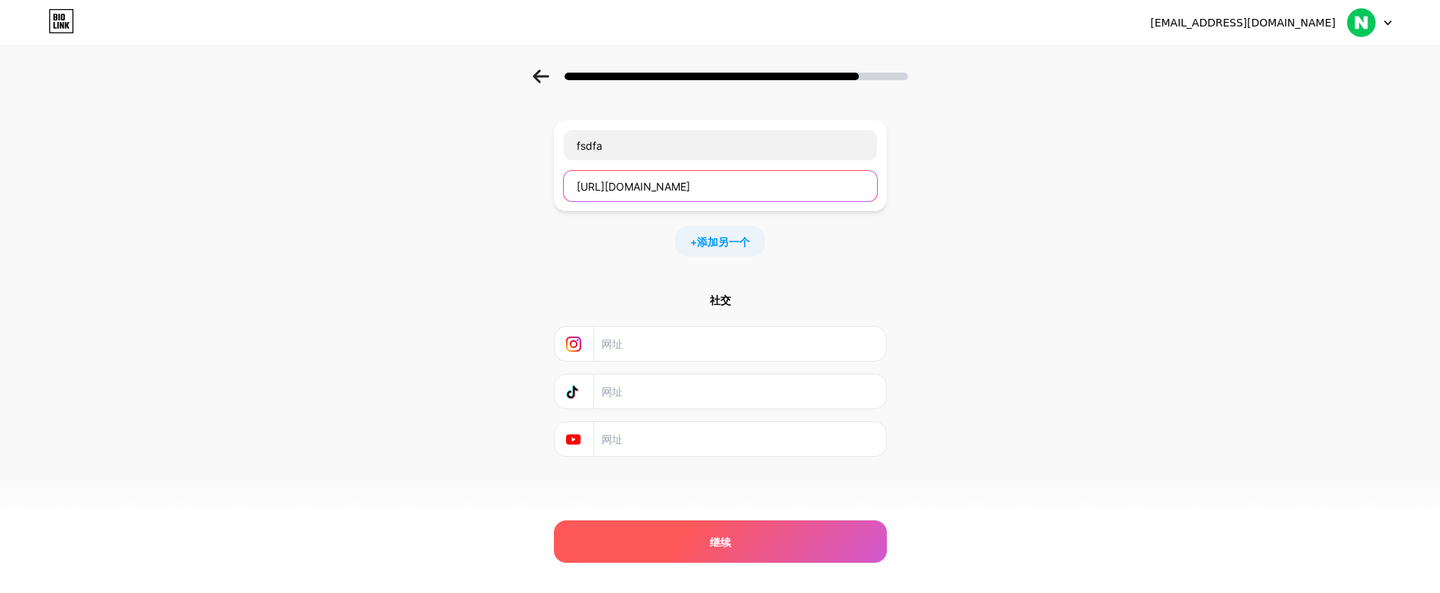
type input "[URL][DOMAIN_NAME]"
click at [796, 540] on div "继续" at bounding box center [720, 542] width 333 height 42
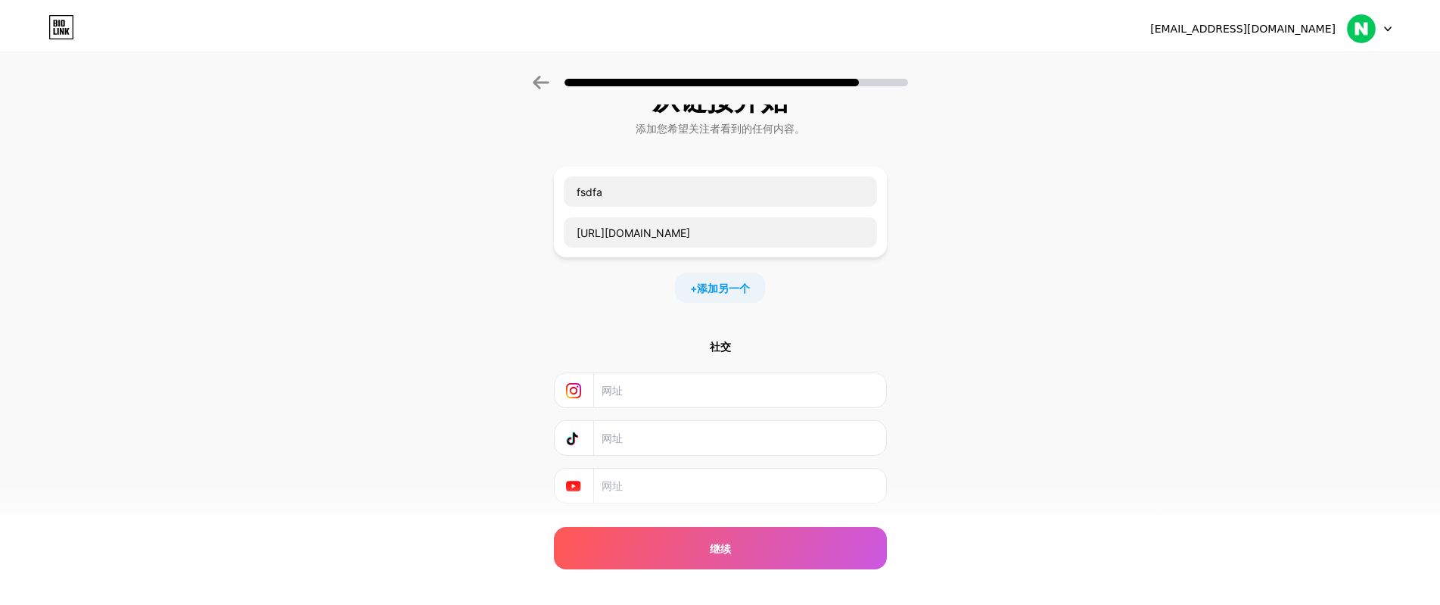
scroll to position [0, 0]
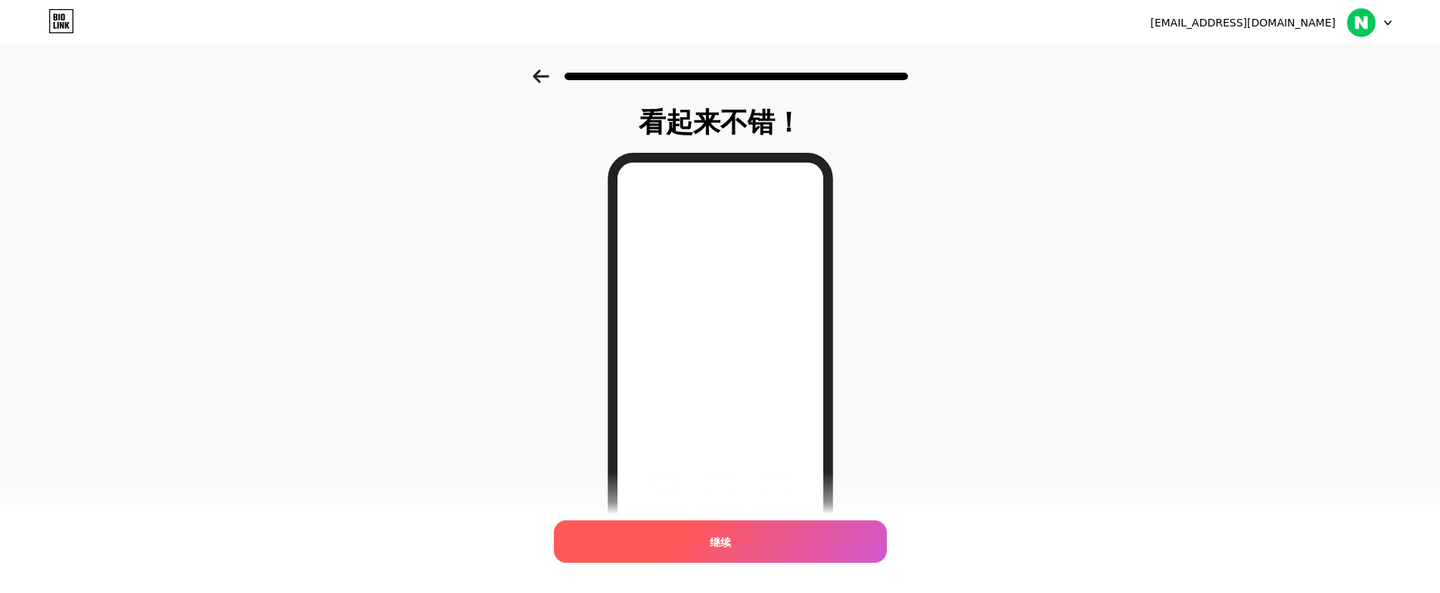
click at [749, 546] on div "继续" at bounding box center [720, 542] width 333 height 42
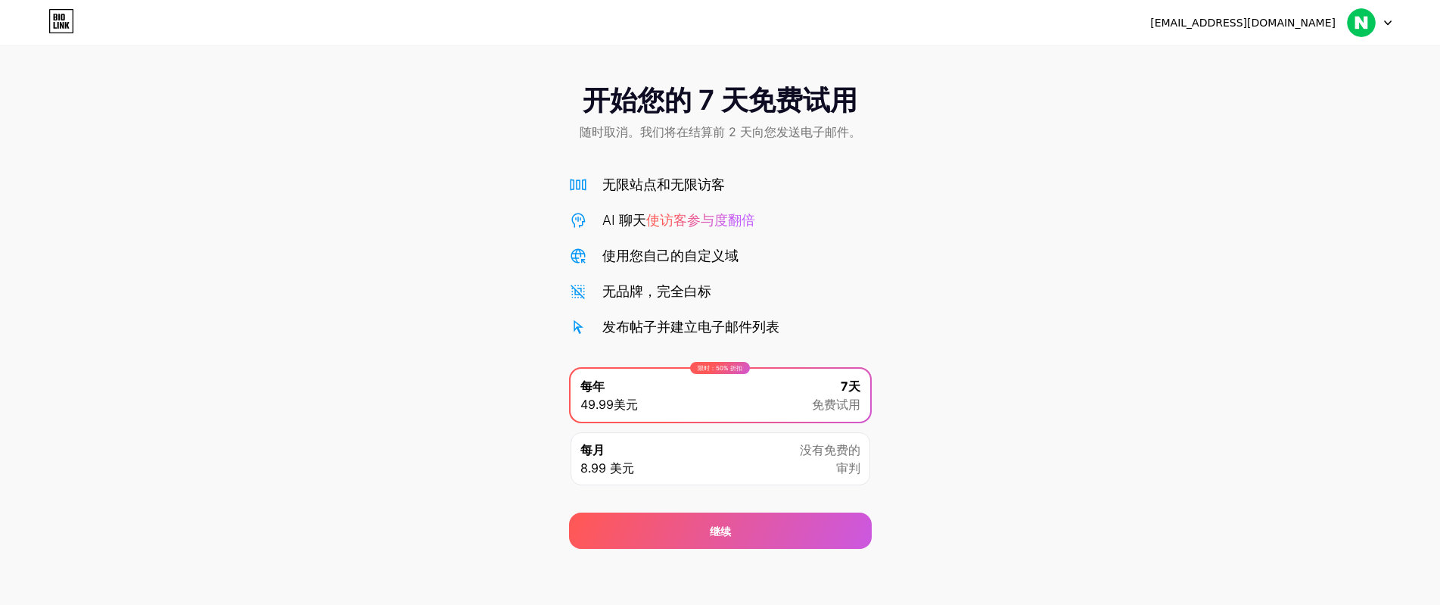
click at [1368, 25] on img at bounding box center [1361, 22] width 29 height 29
click at [1288, 61] on li "登出" at bounding box center [1297, 62] width 188 height 41
